Goal: Obtain resource: Obtain resource

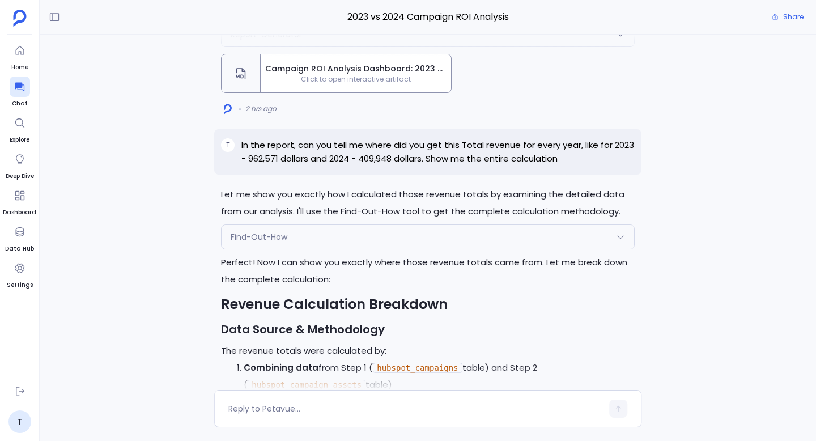
scroll to position [-750, 0]
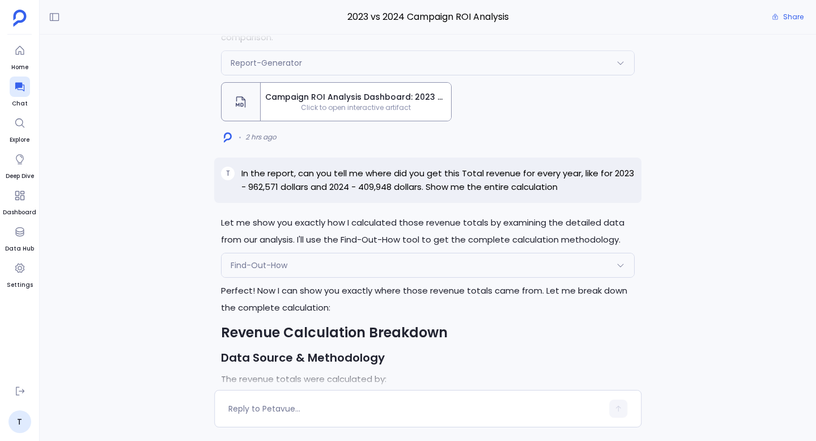
click at [349, 258] on div "Find-Out-How" at bounding box center [427, 265] width 412 height 24
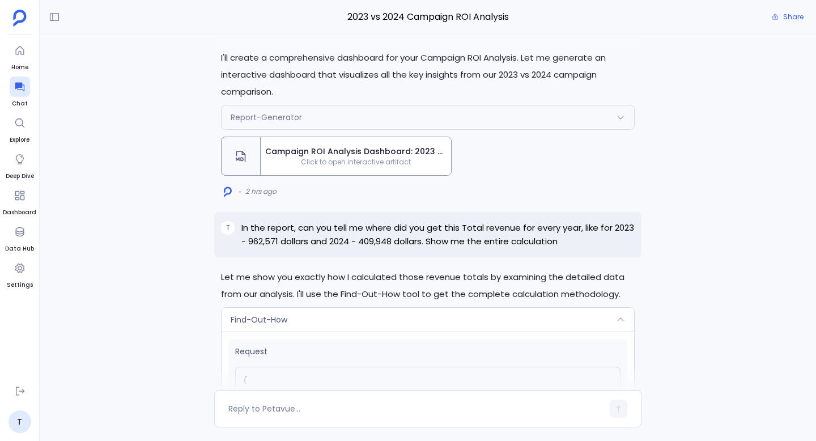
scroll to position [-1040, 0]
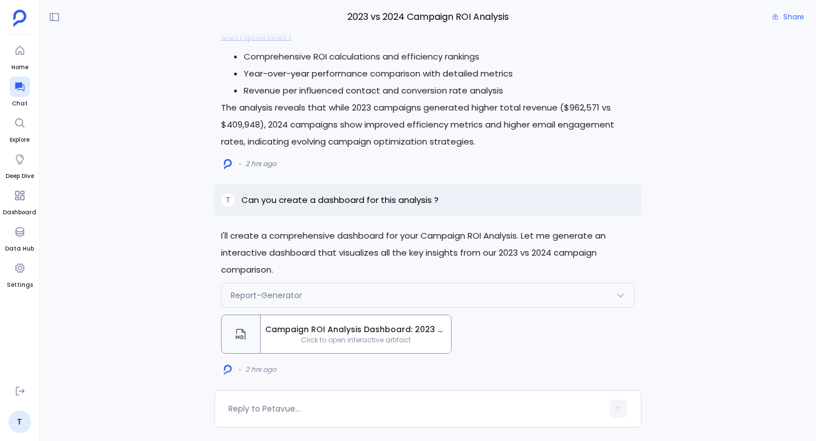
click at [356, 291] on div "Report-Generator" at bounding box center [427, 295] width 412 height 24
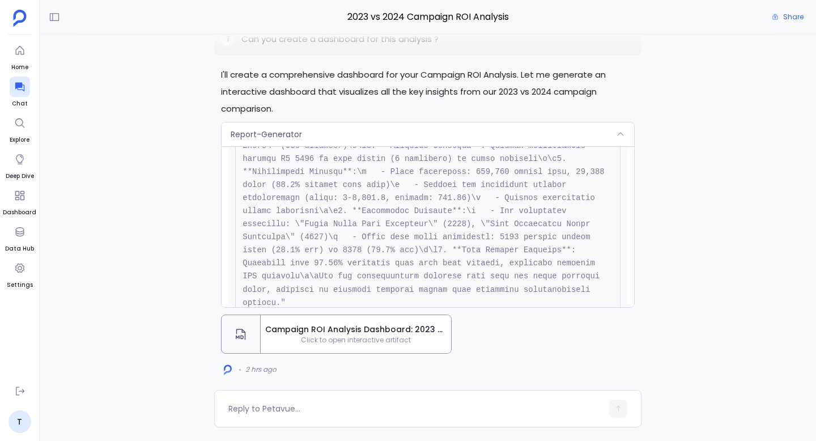
scroll to position [292, 0]
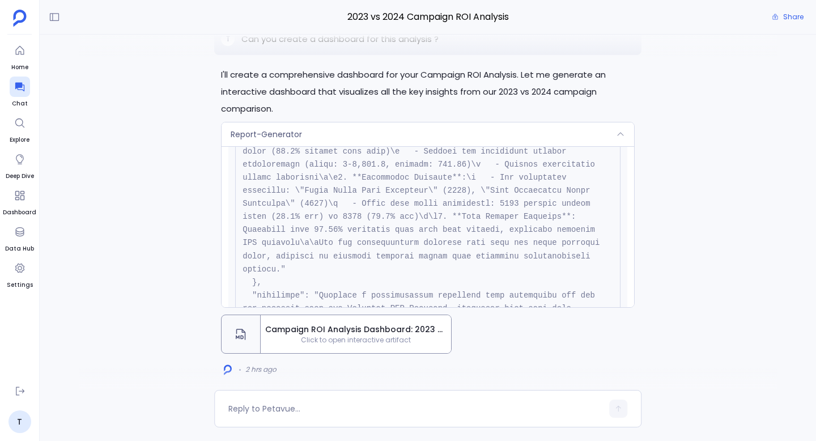
click at [352, 335] on span "Click to open interactive artifact" at bounding box center [356, 339] width 190 height 9
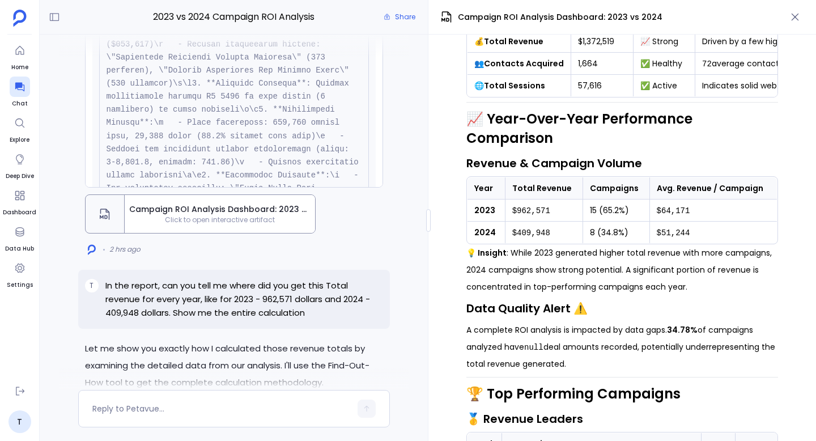
scroll to position [263, 0]
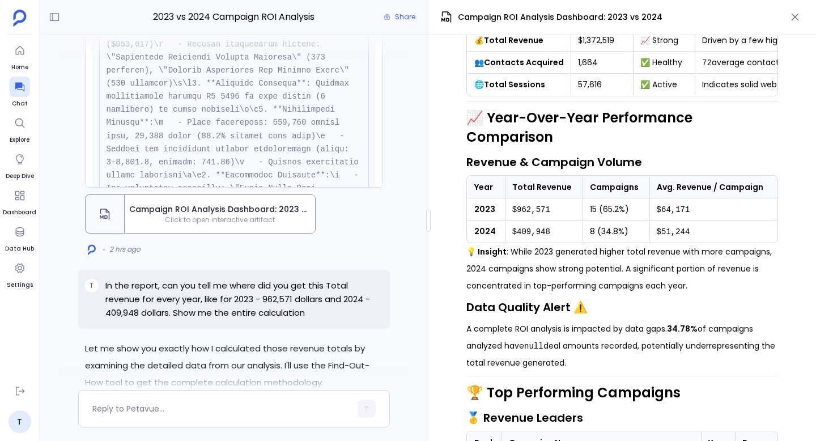
click at [365, 208] on div "I'll create a comprehensive dashboard for your Campaign ROI Analysis. Let me ge…" at bounding box center [233, 102] width 311 height 312
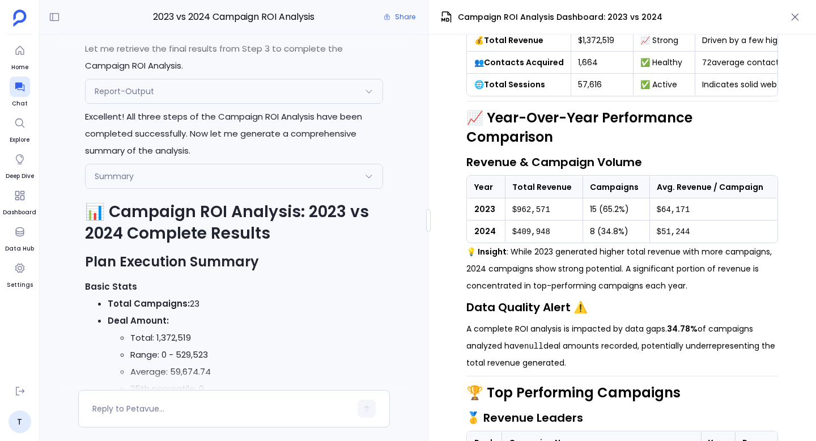
scroll to position [-3399, 0]
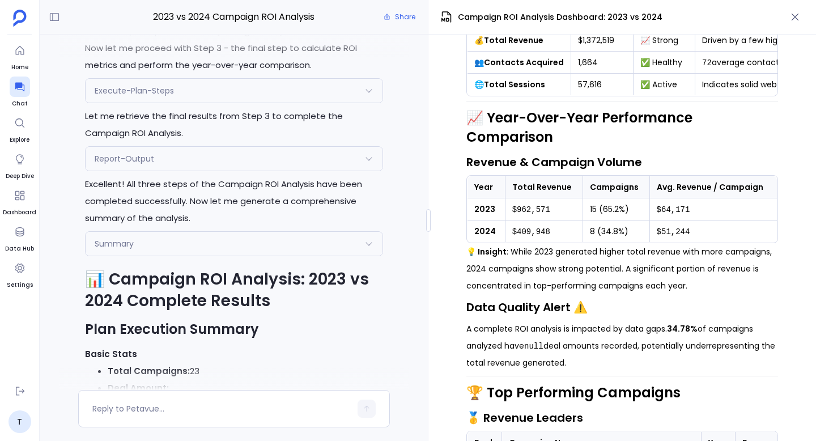
click at [285, 255] on div "Summary" at bounding box center [234, 244] width 297 height 24
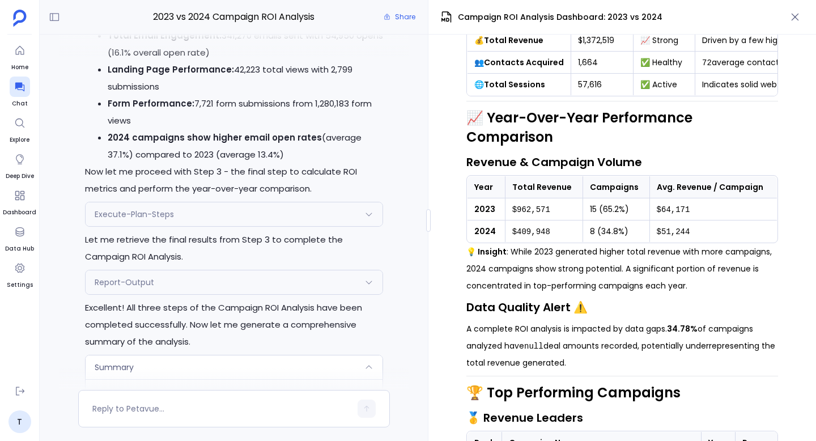
scroll to position [-3527, 0]
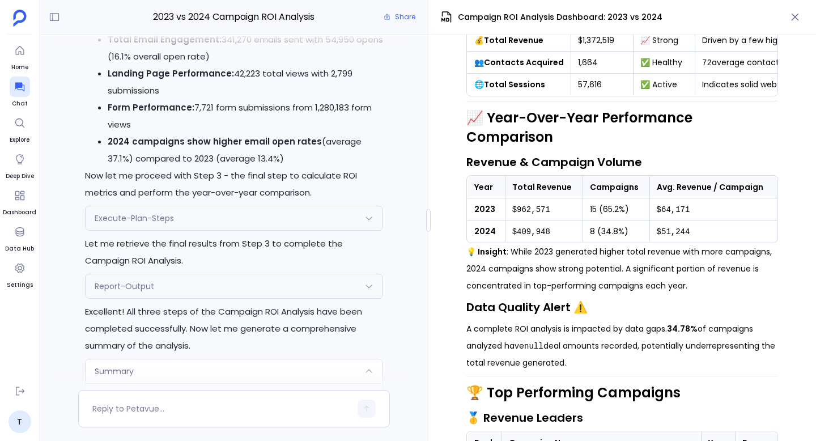
click at [233, 295] on div "Report-Output" at bounding box center [234, 286] width 297 height 24
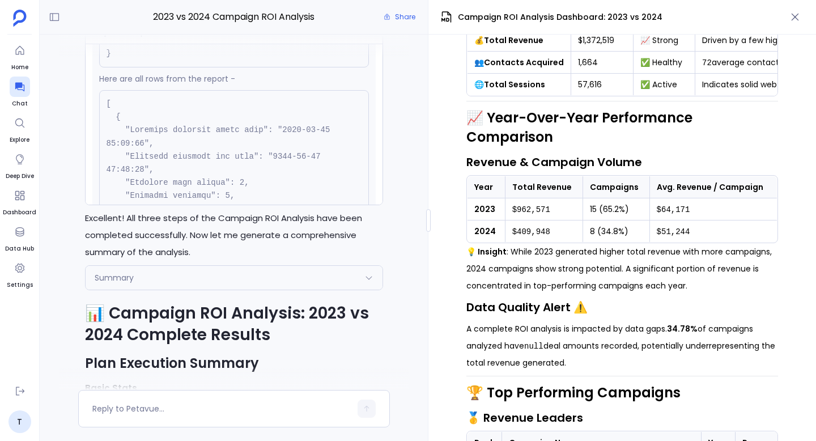
scroll to position [6237, 0]
drag, startPoint x: 108, startPoint y: 119, endPoint x: 122, endPoint y: 148, distance: 32.2
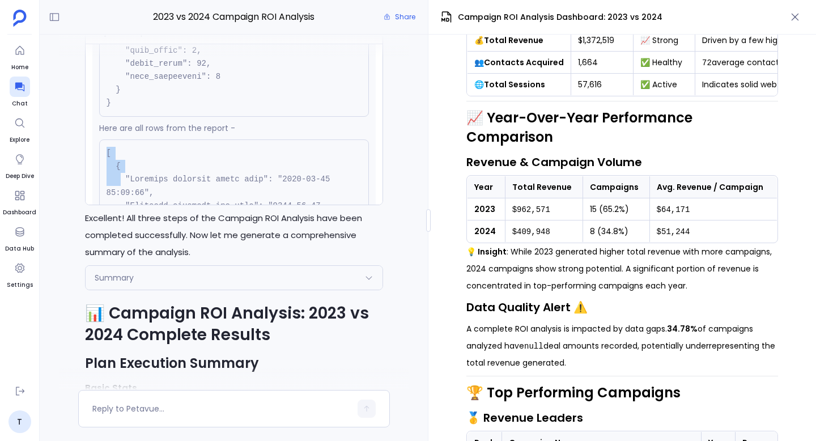
scroll to position [6229, 0]
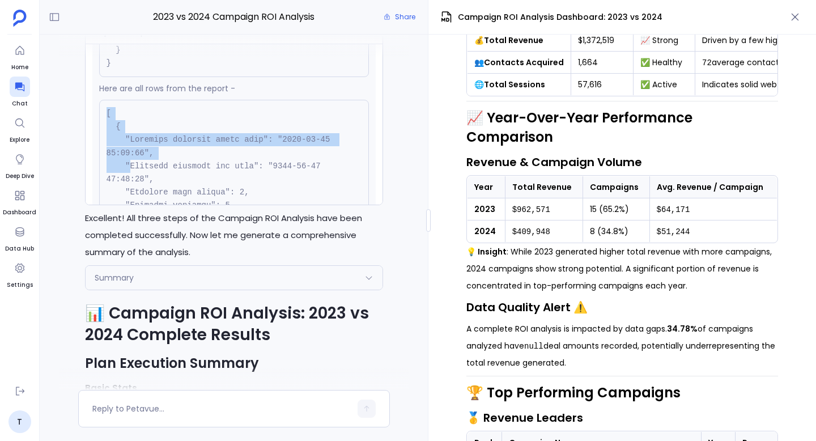
drag, startPoint x: 107, startPoint y: 128, endPoint x: 132, endPoint y: 187, distance: 64.0
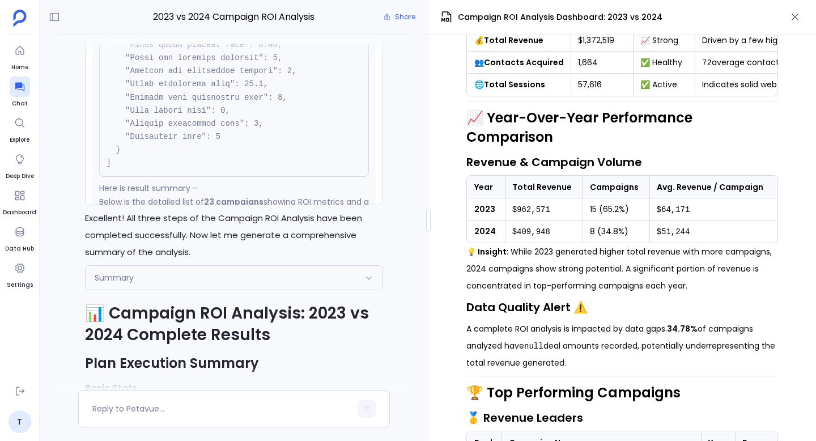
scroll to position [15814, 0]
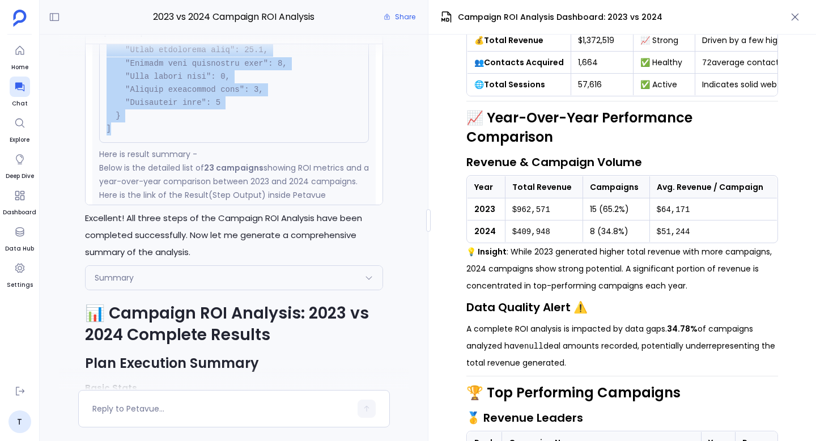
copy code "[ { "Campaign campaign start date": "[DATE] 05:00:00", "Campaign campaign end d…"
